Goal: Navigation & Orientation: Find specific page/section

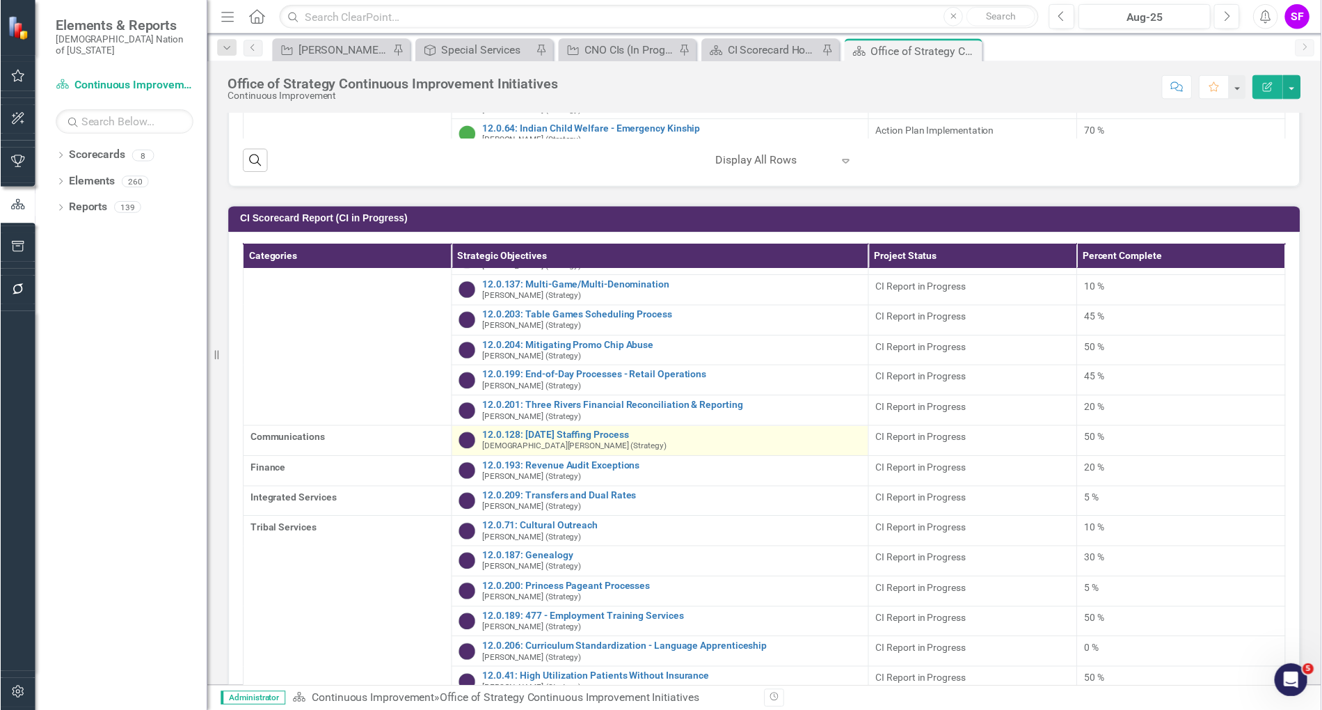
scroll to position [36, 0]
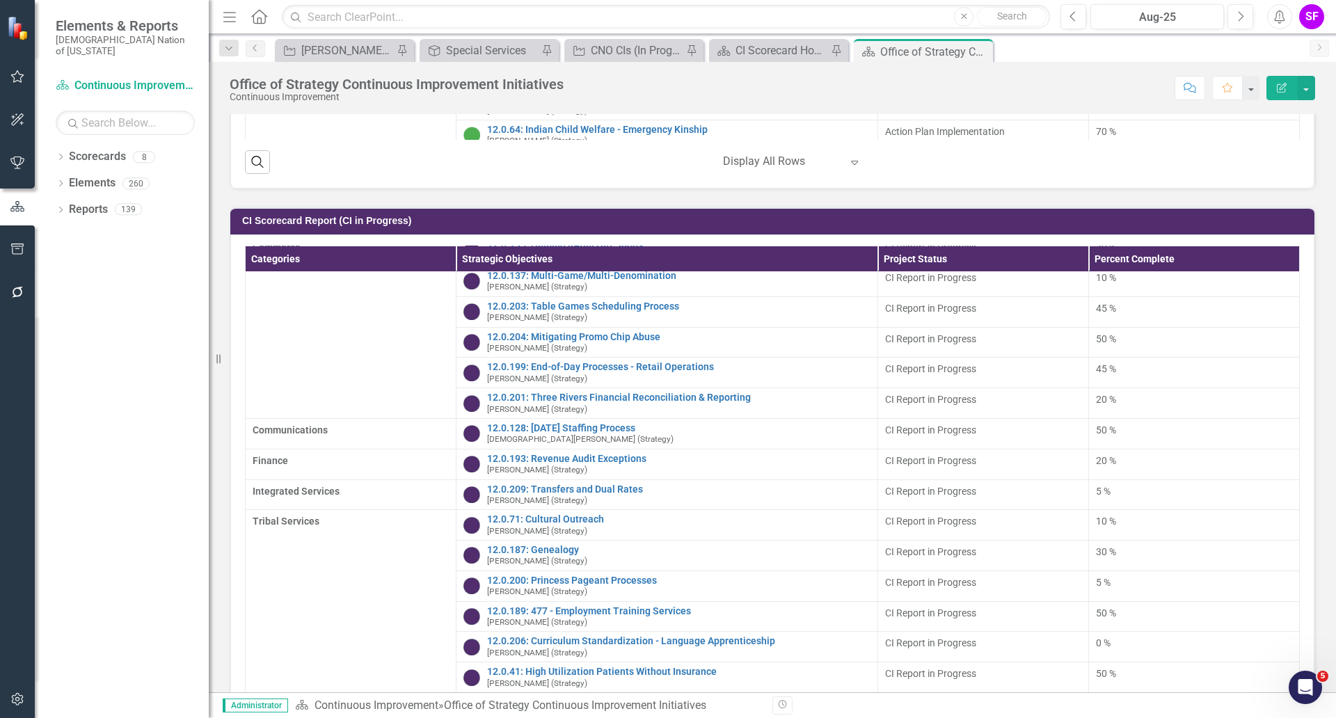
click at [0, 0] on icon "Close" at bounding box center [0, 0] width 0 height 0
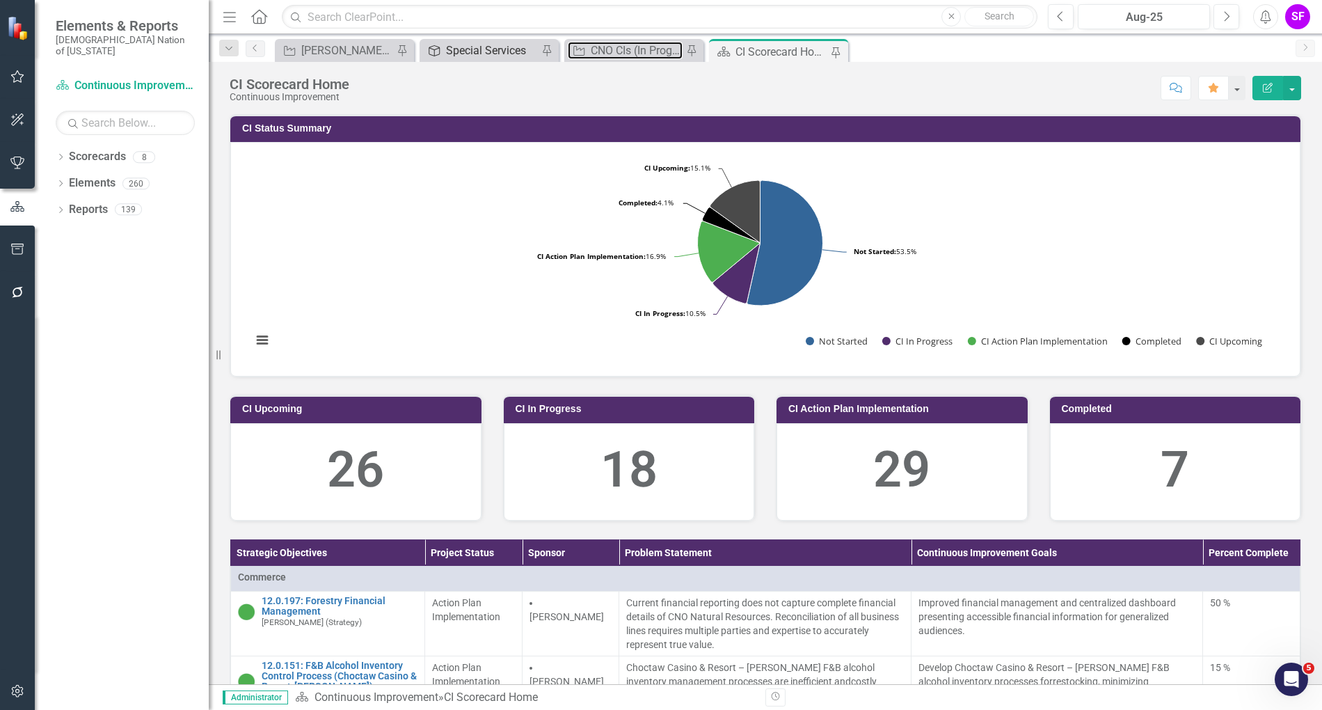
drag, startPoint x: 637, startPoint y: 48, endPoint x: 451, endPoint y: 47, distance: 186.5
click at [636, 46] on div "CNO CIs (In Progress + Milestones + OOS Notes)" at bounding box center [637, 50] width 92 height 17
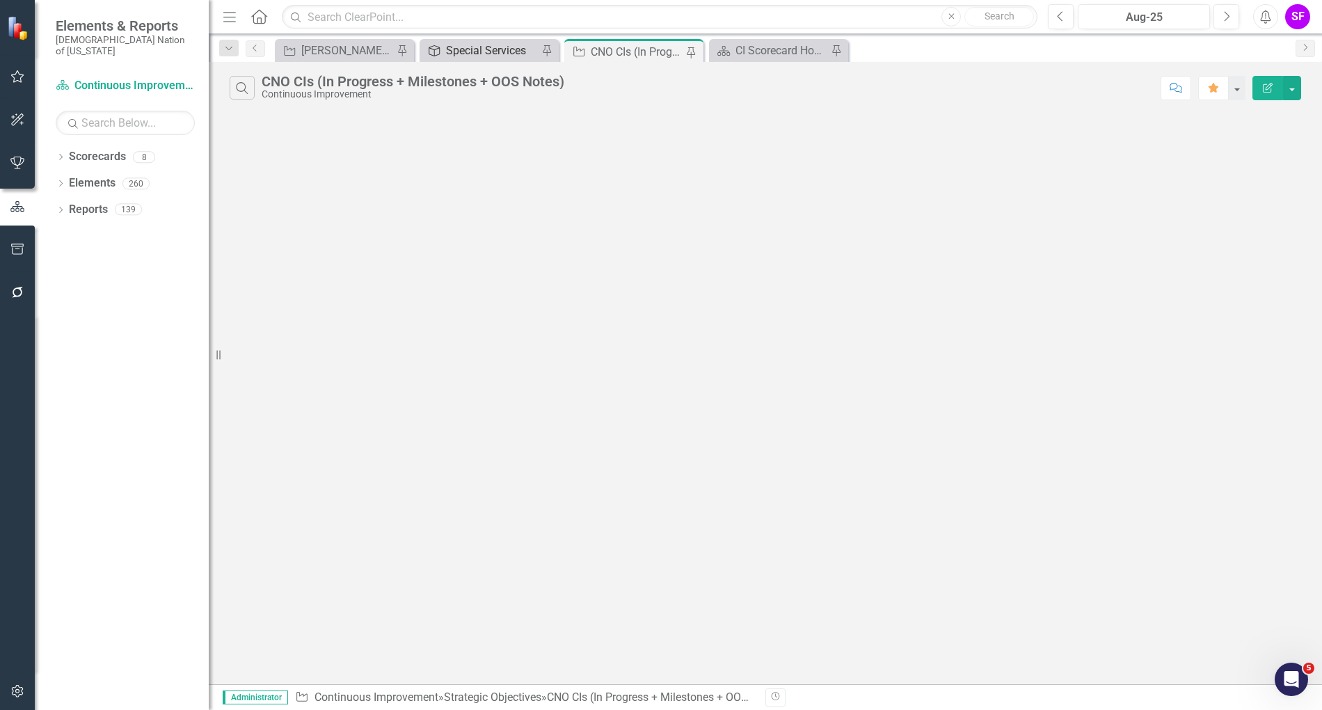
click at [446, 54] on div "Special Services" at bounding box center [492, 50] width 92 height 17
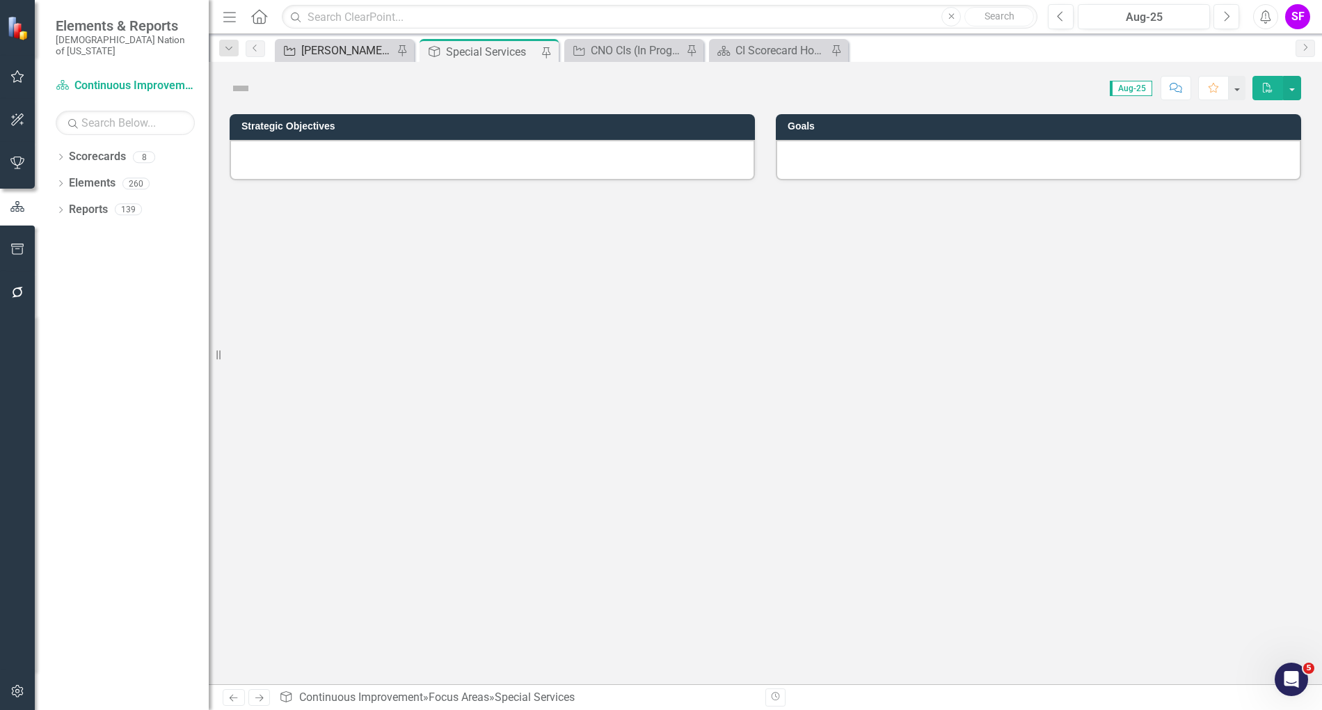
click at [349, 54] on div "[PERSON_NAME] Team's SOs" at bounding box center [347, 50] width 92 height 17
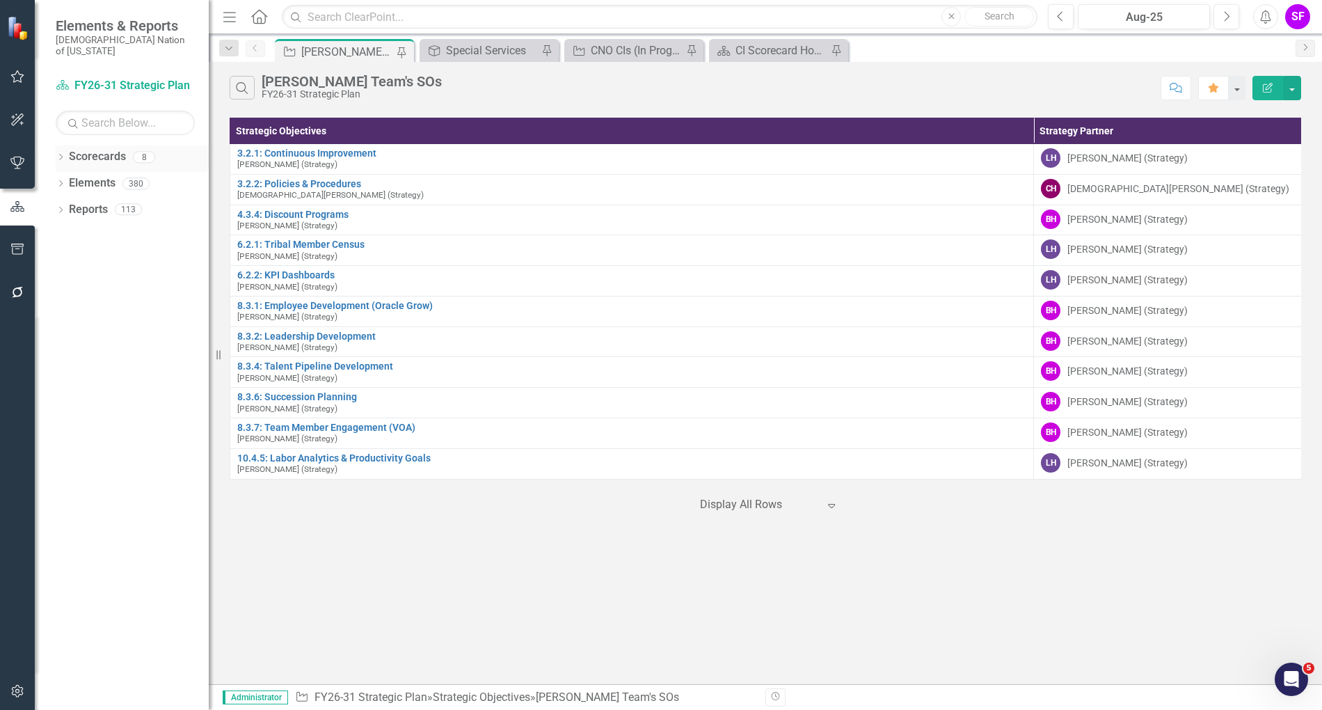
click at [112, 149] on link "Scorecards" at bounding box center [97, 157] width 57 height 16
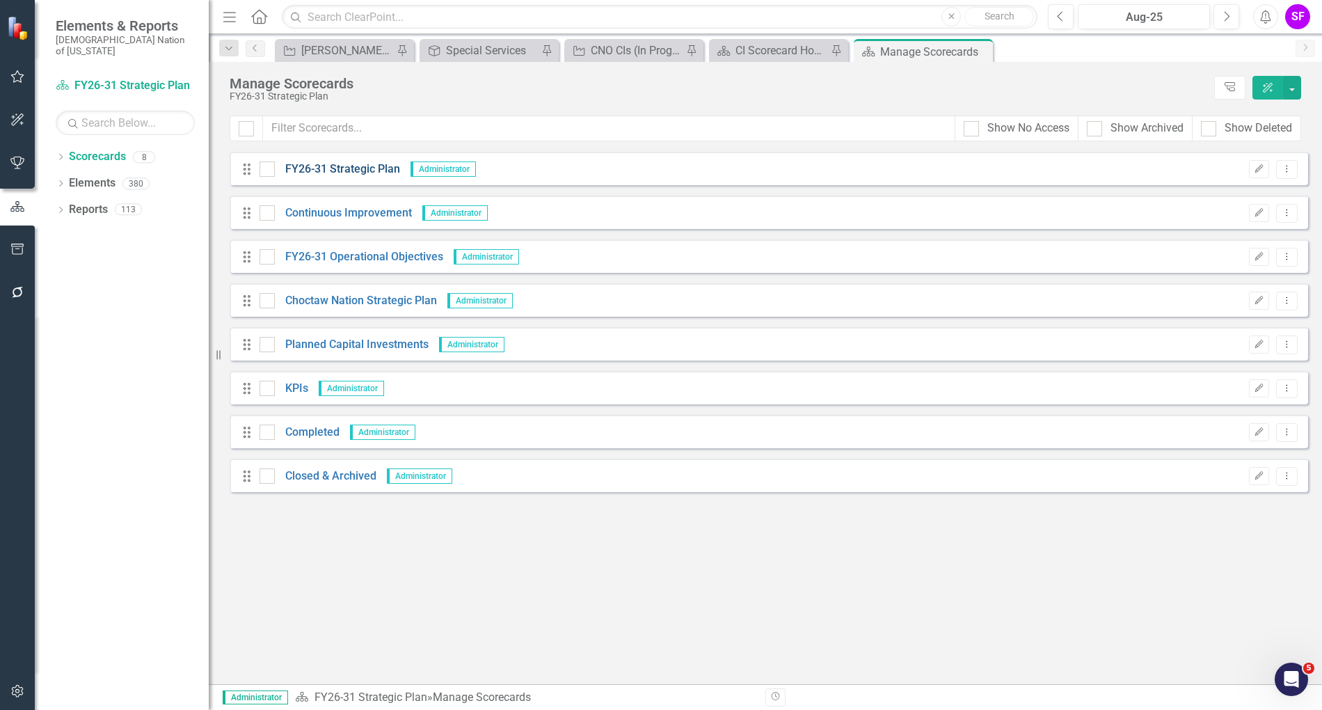
click at [368, 168] on link "FY26-31 Strategic Plan" at bounding box center [337, 169] width 125 height 16
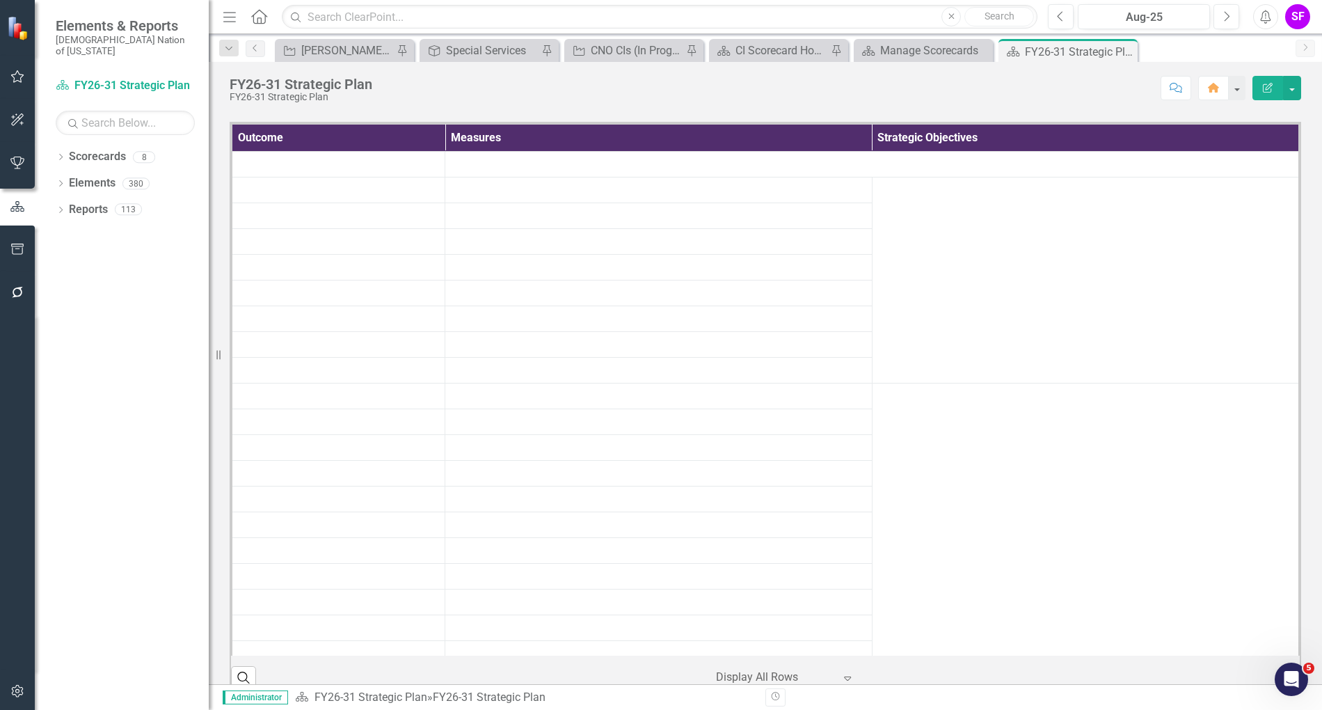
scroll to position [555, 0]
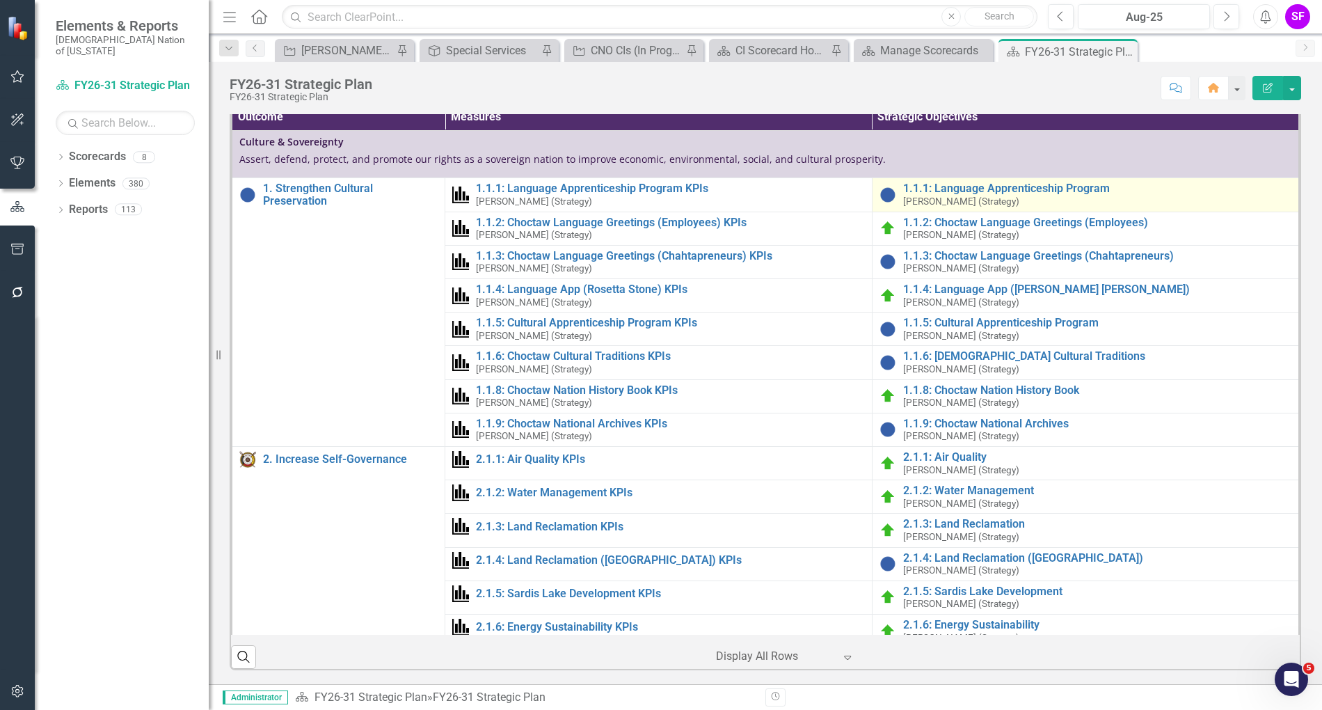
click at [1048, 212] on td "1.1.1: Language Apprenticeship Program [PERSON_NAME] (Strategy) Link Map View L…" at bounding box center [1085, 194] width 427 height 33
click at [1051, 195] on link "1.1.1: Language Apprenticeship Program" at bounding box center [1097, 188] width 388 height 13
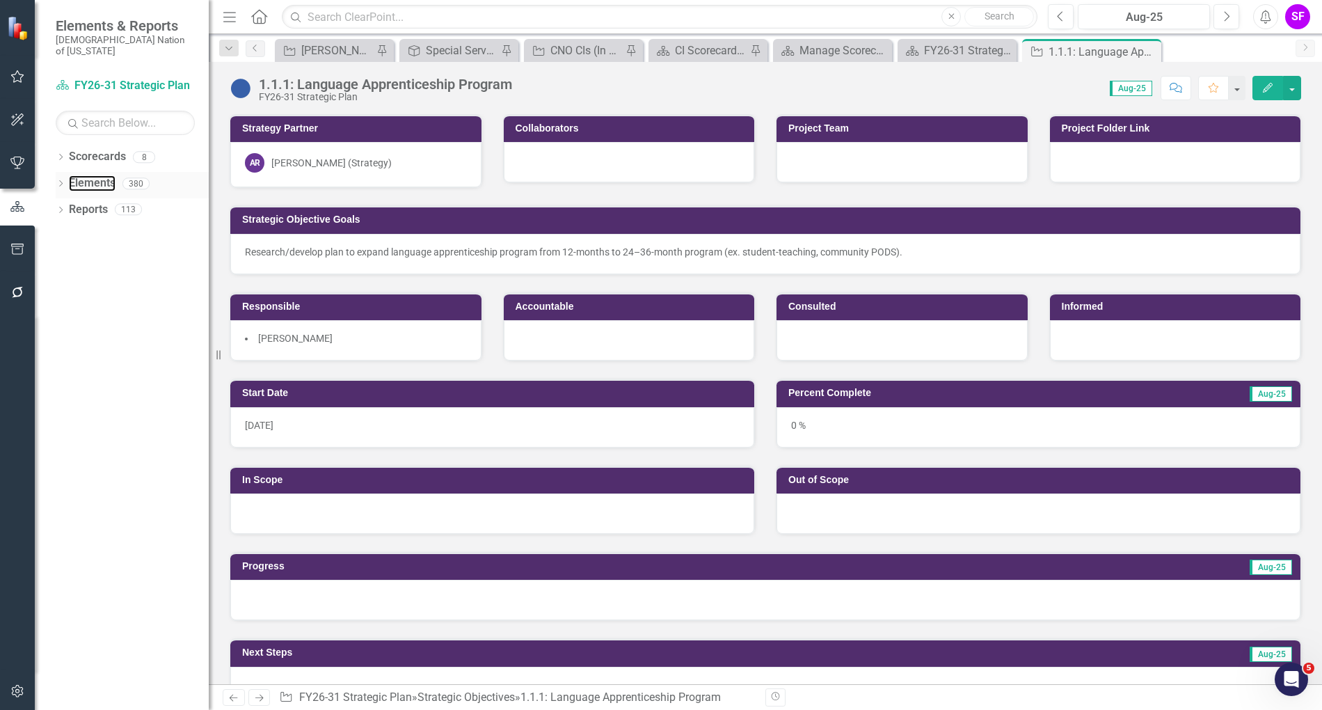
drag, startPoint x: 96, startPoint y: 176, endPoint x: 154, endPoint y: 174, distance: 58.5
click at [96, 176] on link "Elements" at bounding box center [92, 183] width 47 height 16
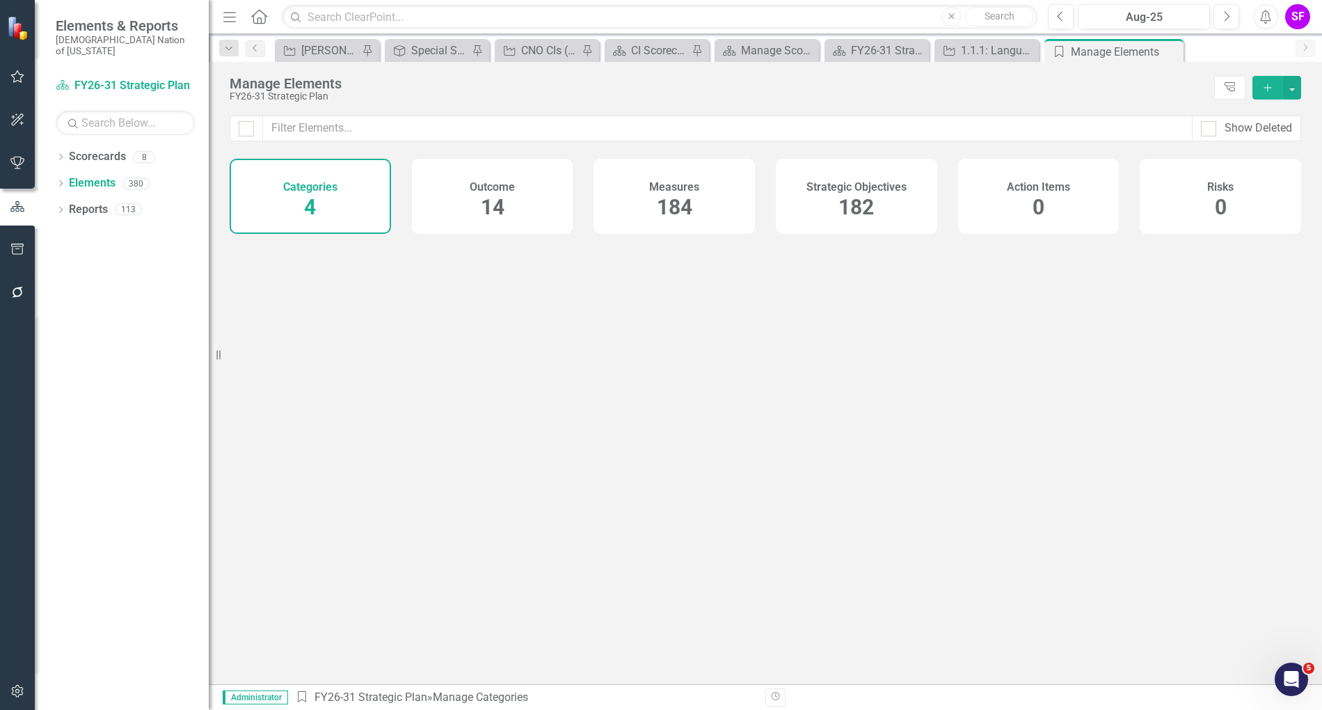
click at [498, 212] on span "14" at bounding box center [493, 207] width 24 height 24
